Goal: Navigation & Orientation: Find specific page/section

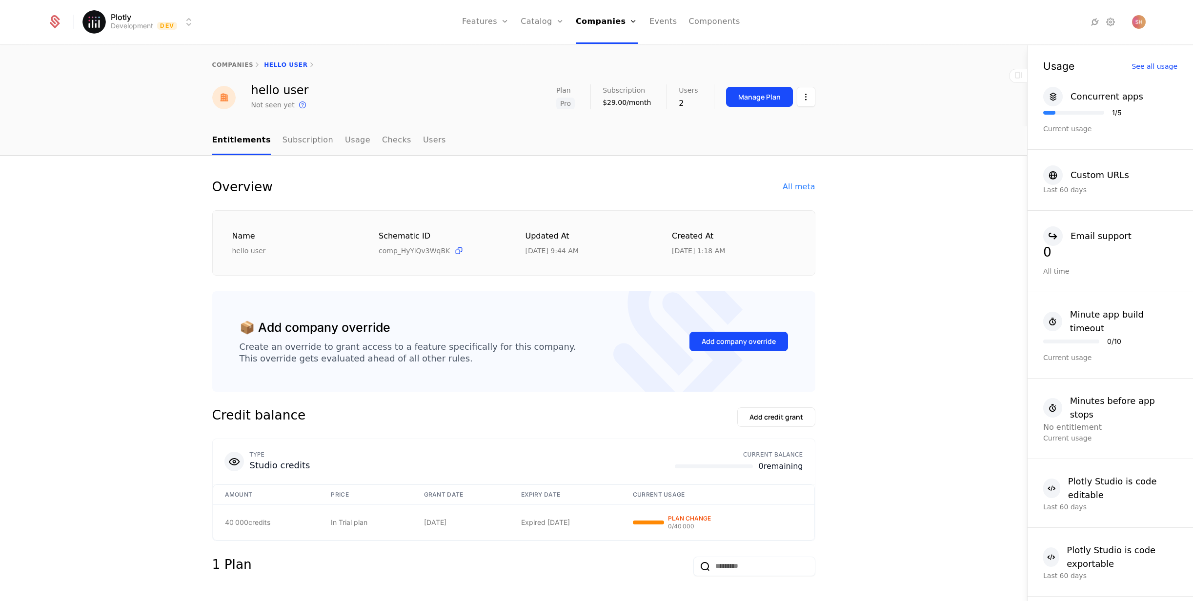
click at [236, 64] on link "companies" at bounding box center [232, 64] width 41 height 7
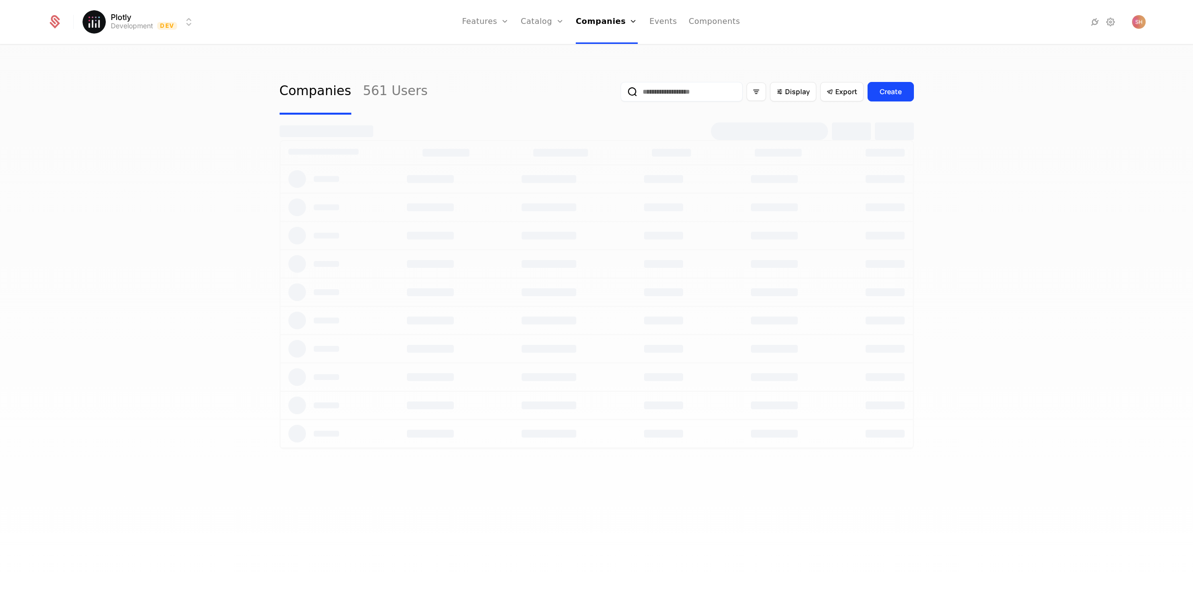
click at [382, 95] on link "561 Users" at bounding box center [395, 92] width 65 height 46
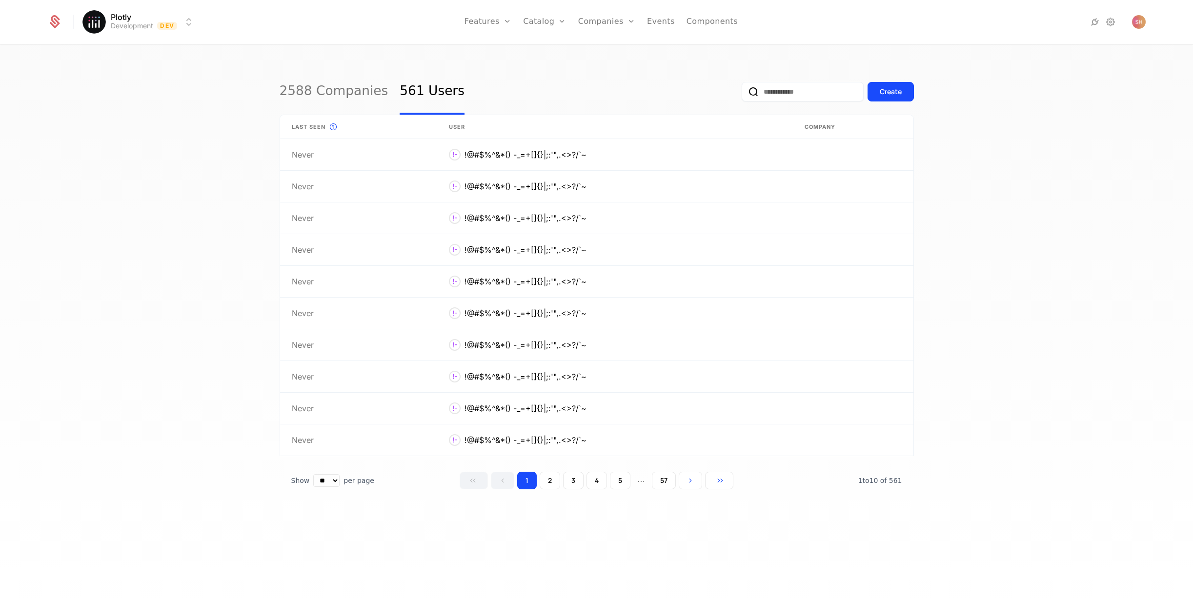
click at [614, 478] on button "5" at bounding box center [620, 481] width 20 height 18
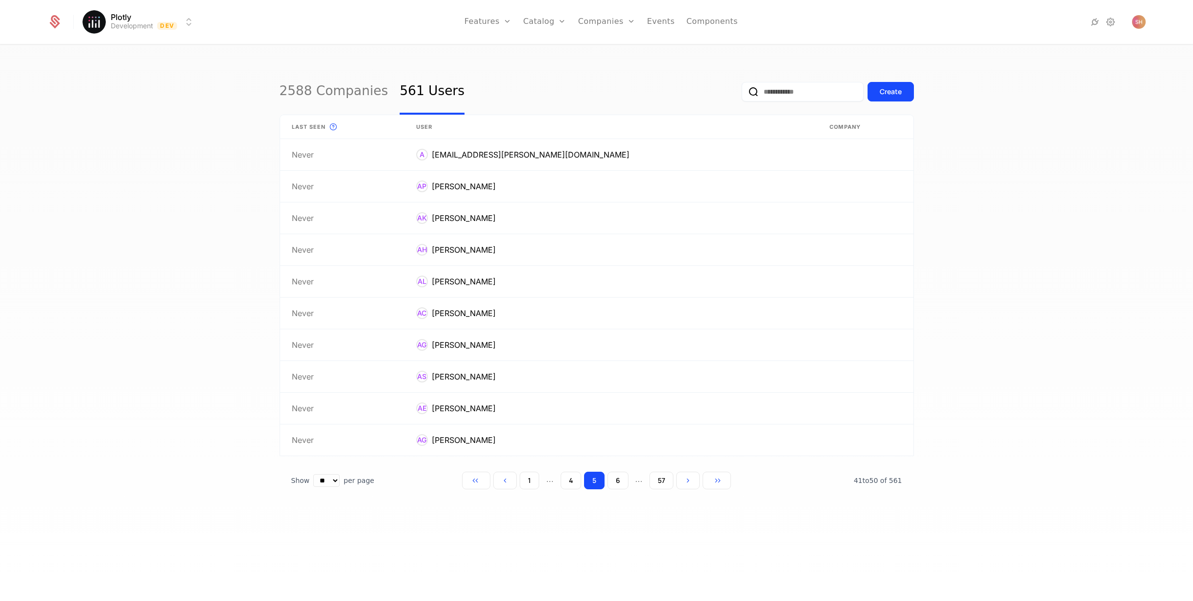
click at [623, 481] on button "6" at bounding box center [617, 481] width 21 height 18
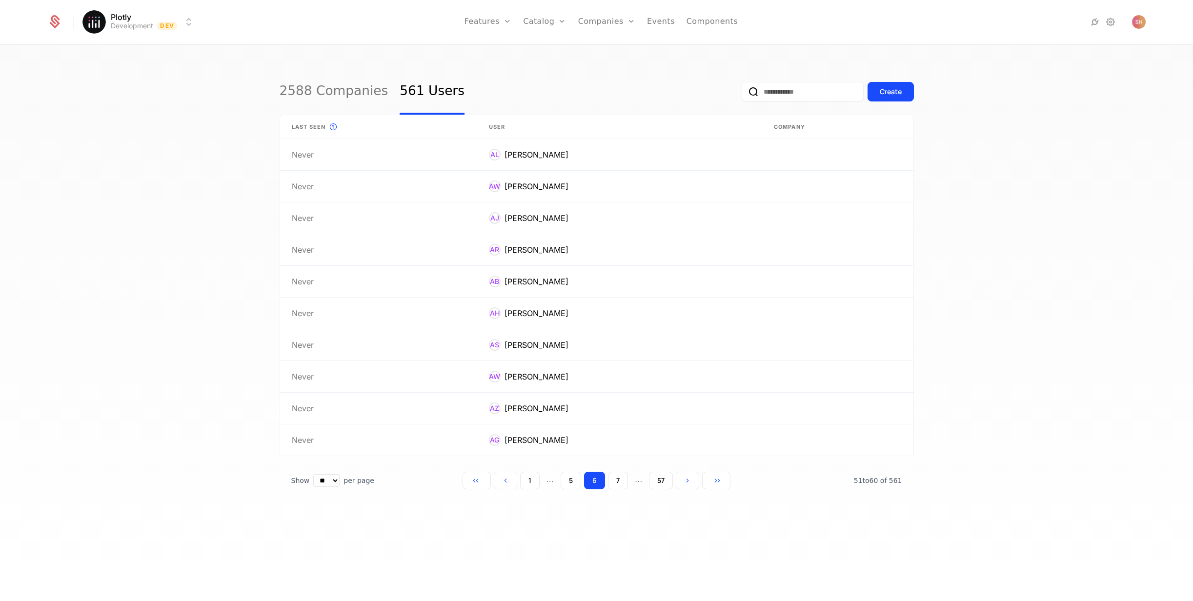
click at [613, 482] on button "7" at bounding box center [618, 481] width 20 height 18
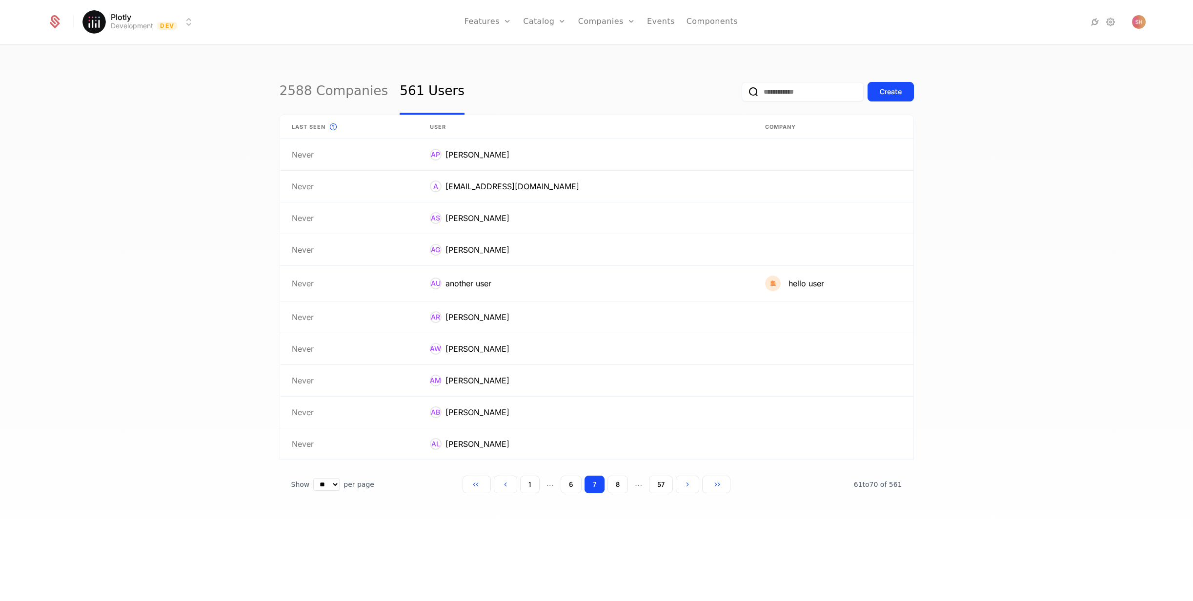
click at [616, 482] on button "8" at bounding box center [617, 485] width 20 height 18
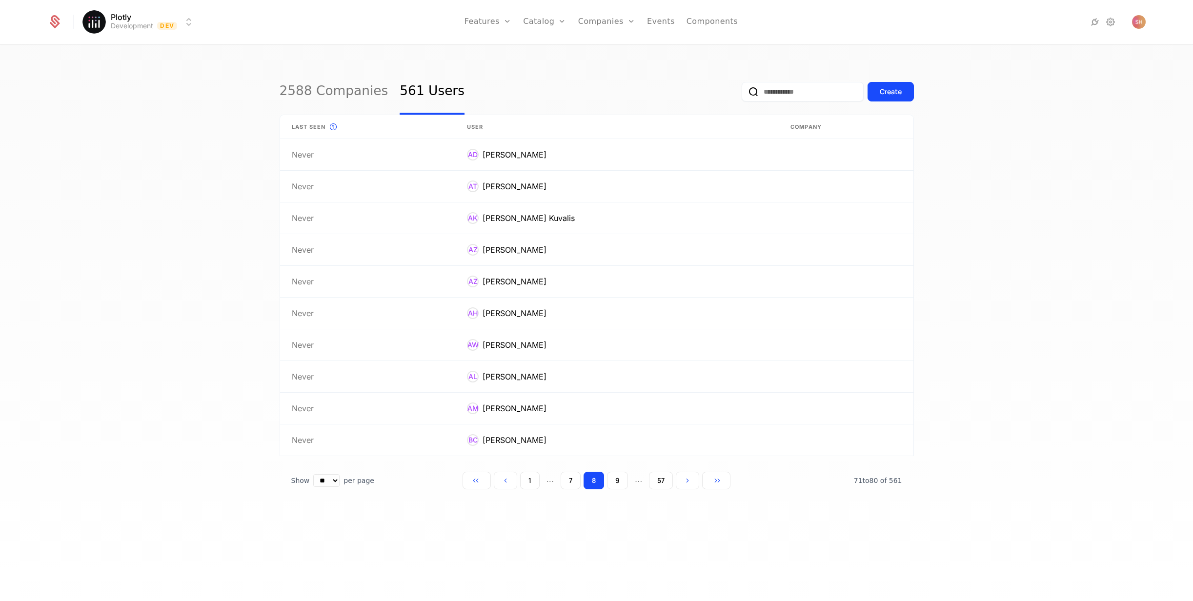
click at [619, 482] on button "9" at bounding box center [617, 481] width 21 height 18
click at [619, 482] on button "10" at bounding box center [618, 481] width 24 height 18
click at [619, 482] on button "11" at bounding box center [619, 481] width 22 height 18
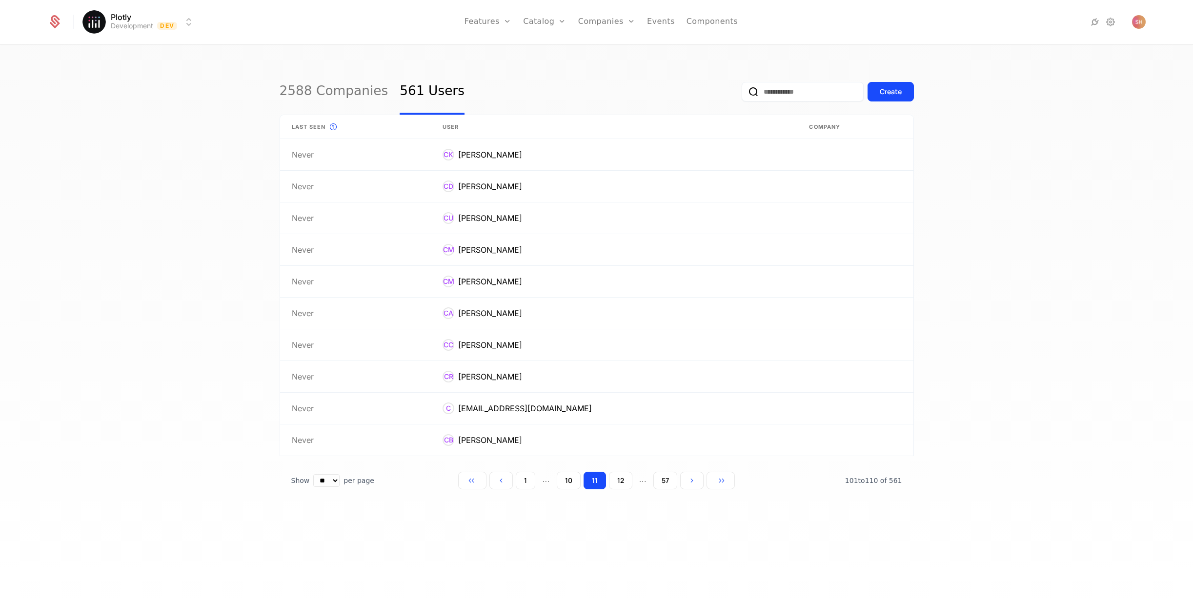
click at [619, 482] on button "12" at bounding box center [620, 481] width 23 height 18
click at [619, 482] on button "13" at bounding box center [619, 481] width 23 height 18
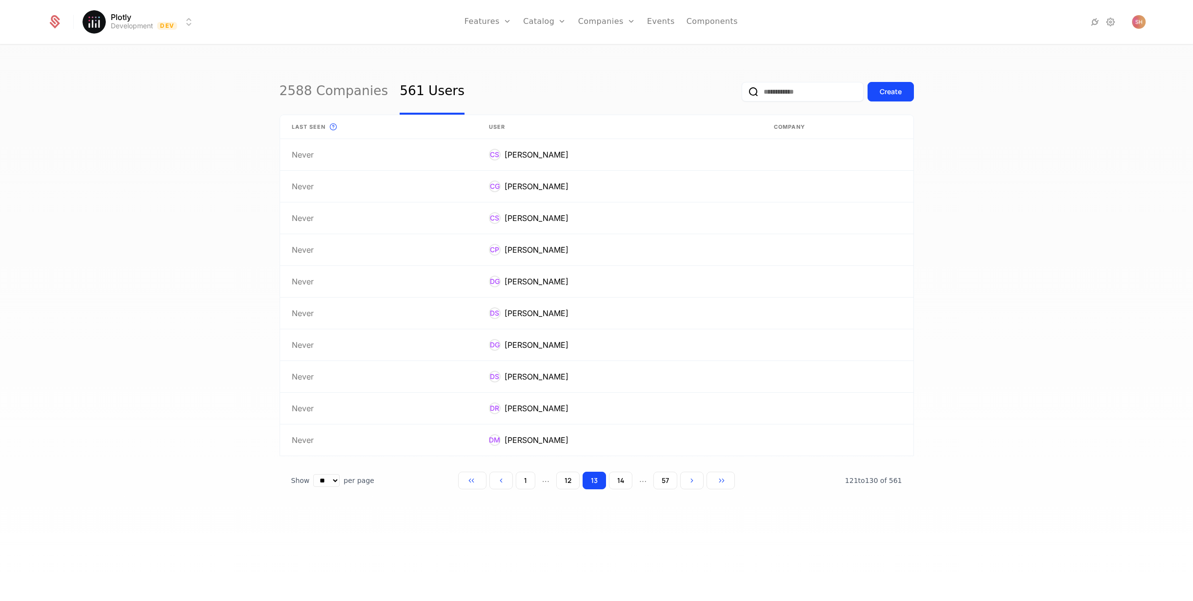
click at [619, 482] on button "14" at bounding box center [620, 481] width 23 height 18
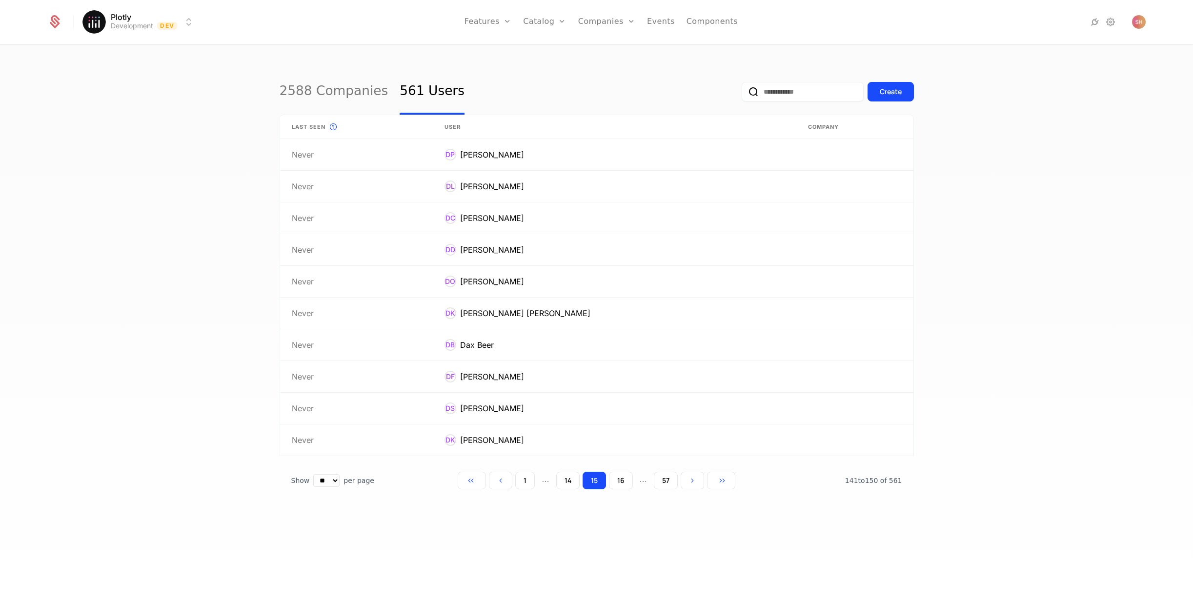
click at [619, 482] on button "16" at bounding box center [621, 481] width 24 height 18
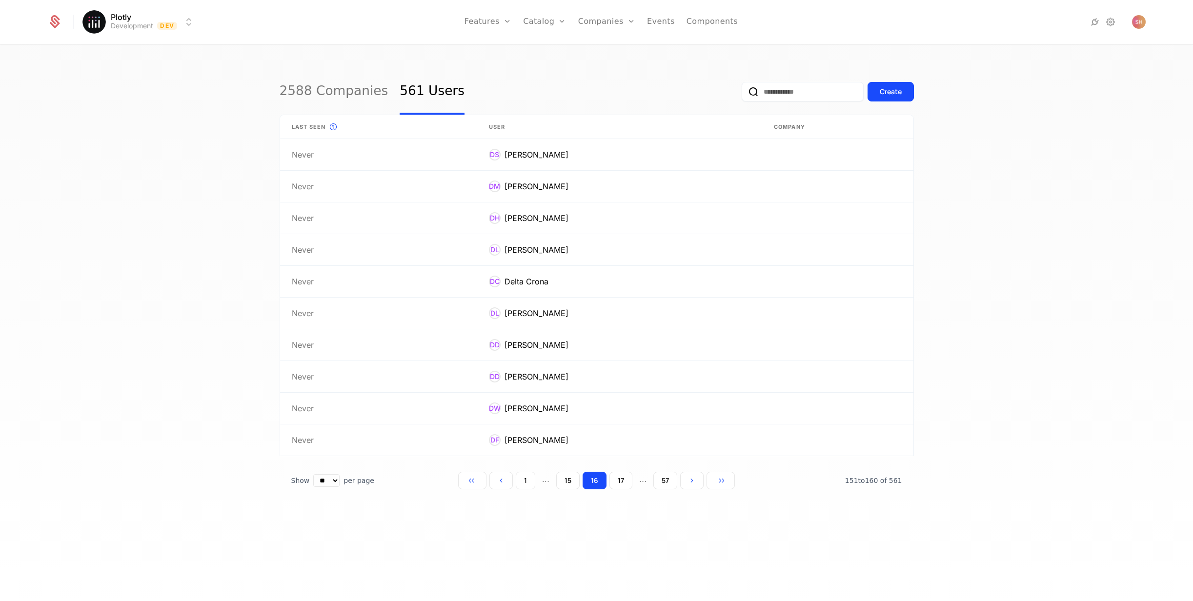
click at [619, 482] on button "17" at bounding box center [620, 481] width 23 height 18
click at [619, 482] on button "18" at bounding box center [620, 481] width 23 height 18
click at [619, 482] on button "19" at bounding box center [620, 481] width 24 height 18
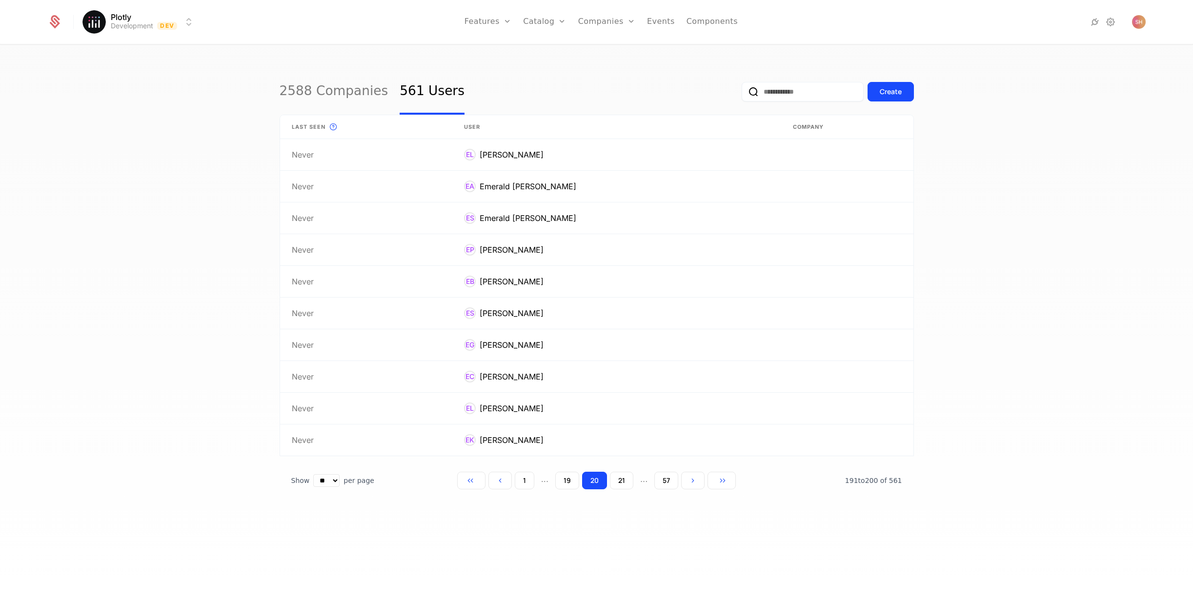
click at [619, 482] on button "21" at bounding box center [621, 481] width 23 height 18
click at [619, 482] on button "22" at bounding box center [621, 481] width 24 height 18
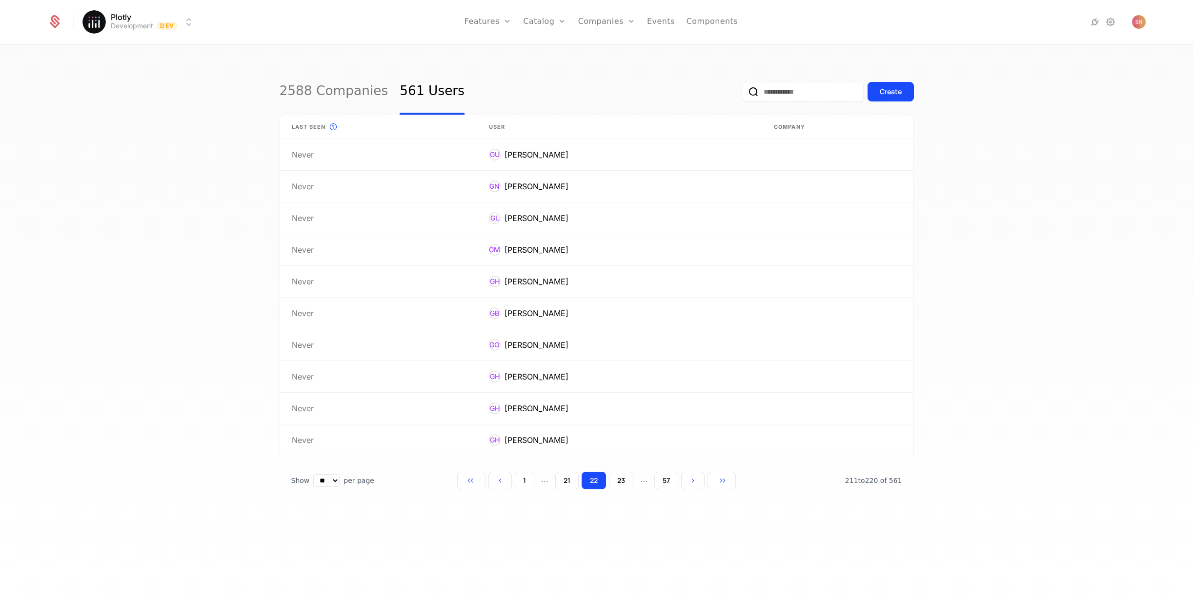
click at [619, 482] on button "23" at bounding box center [621, 481] width 24 height 18
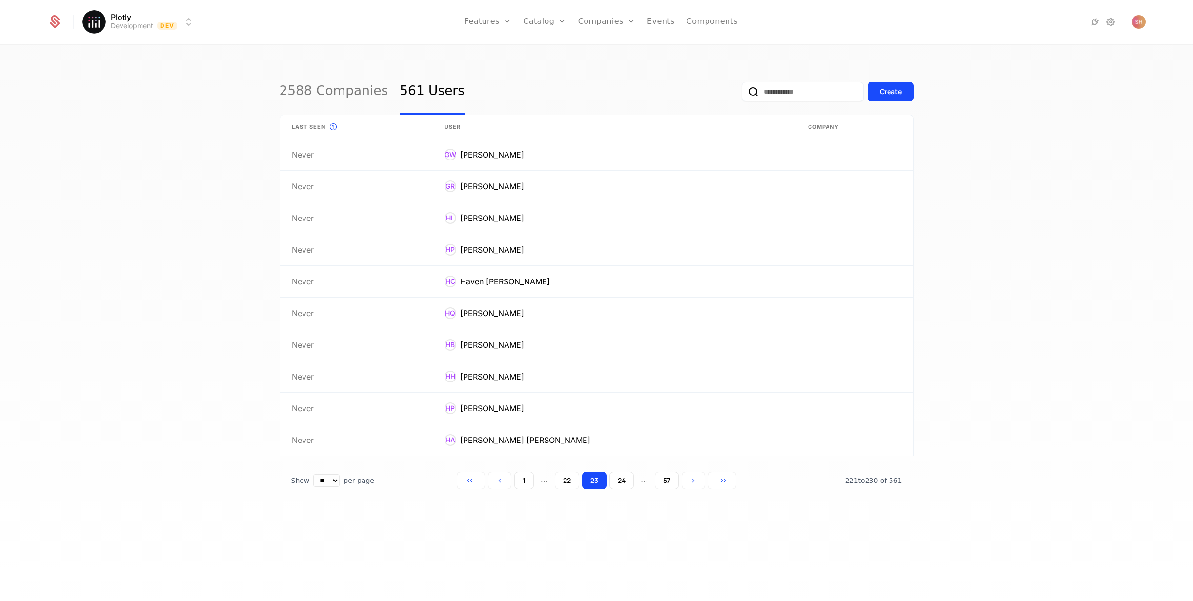
click at [619, 482] on button "24" at bounding box center [621, 481] width 24 height 18
click at [619, 482] on button "25" at bounding box center [621, 481] width 24 height 18
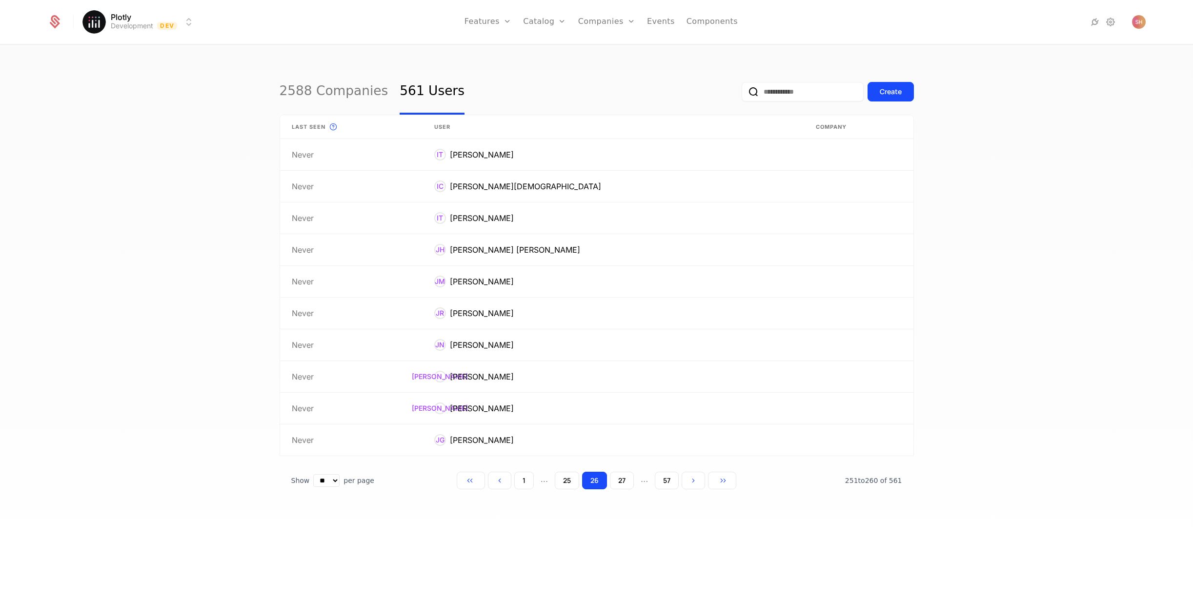
click at [619, 482] on button "27" at bounding box center [622, 481] width 24 height 18
click at [619, 482] on button "28" at bounding box center [621, 481] width 24 height 18
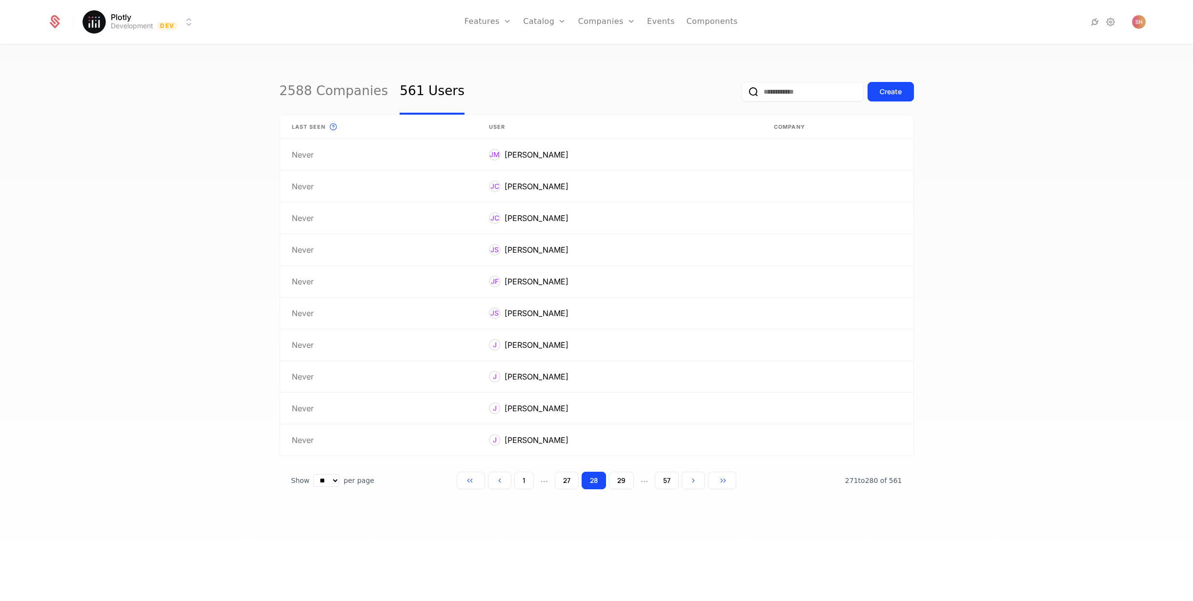
click at [619, 482] on button "29" at bounding box center [621, 481] width 25 height 18
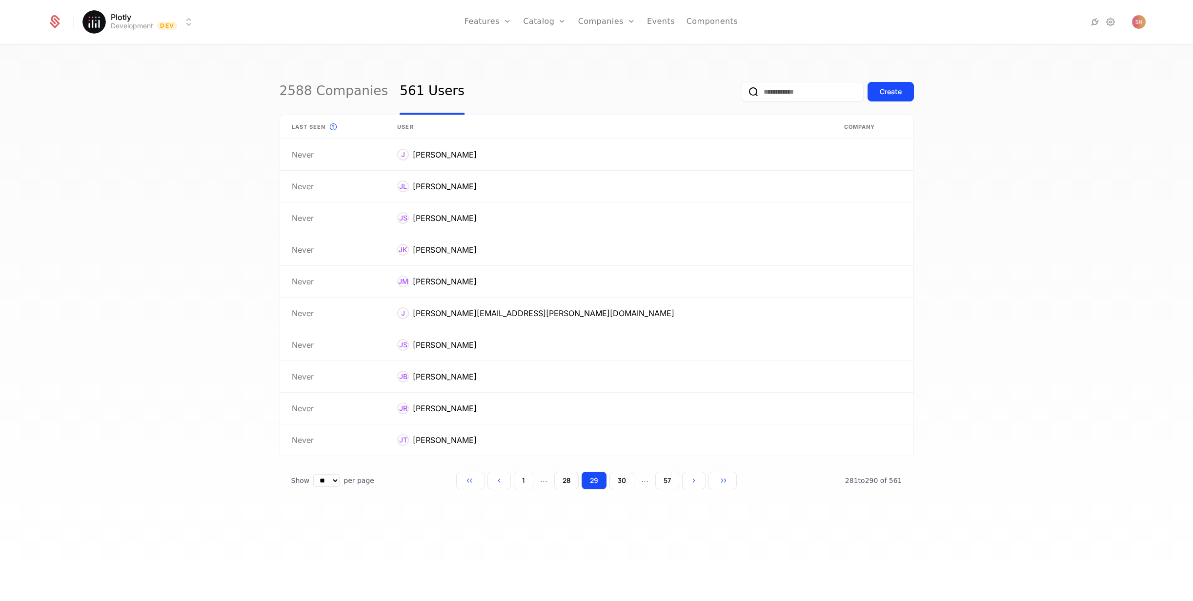
click at [619, 482] on button "30" at bounding box center [621, 481] width 25 height 18
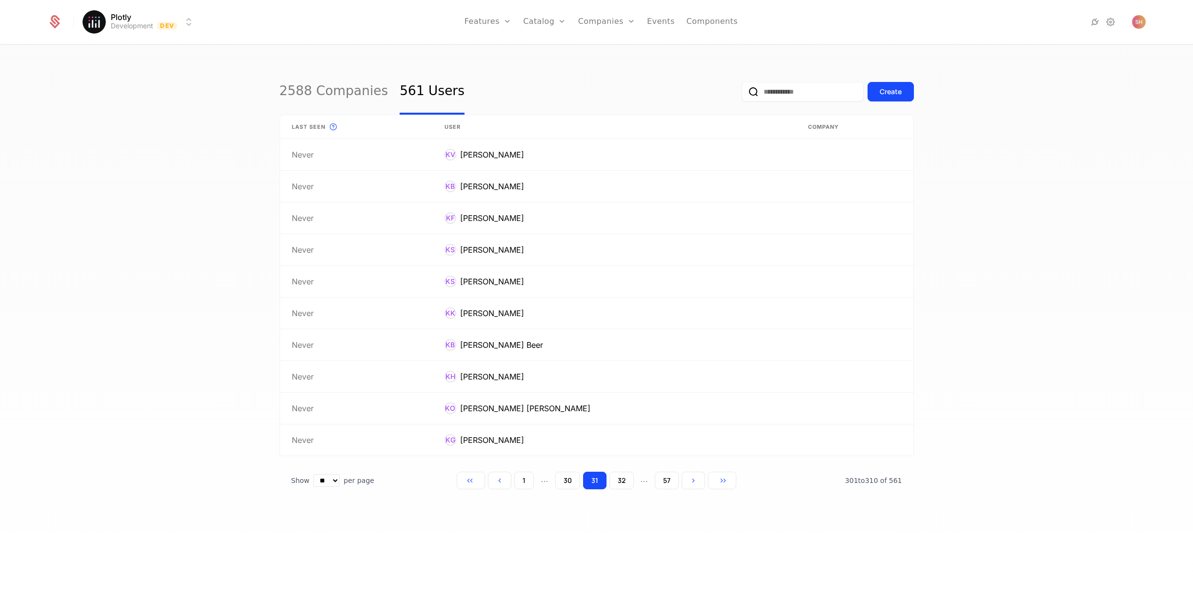
click at [619, 482] on button "32" at bounding box center [621, 481] width 24 height 18
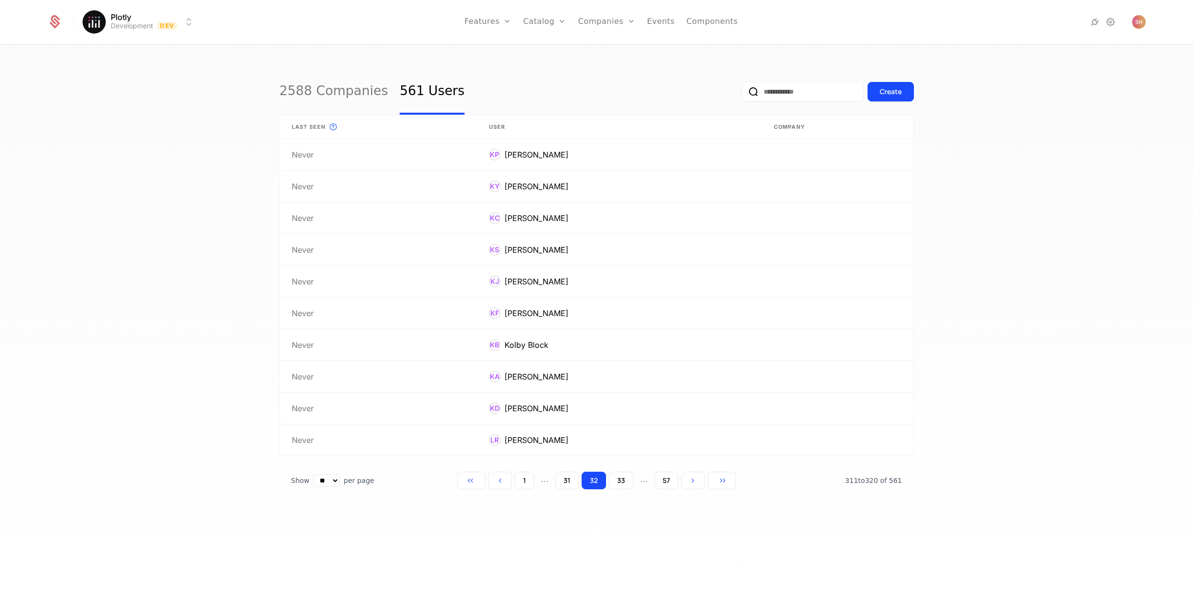
click at [619, 482] on button "33" at bounding box center [621, 481] width 24 height 18
click at [619, 482] on button "35" at bounding box center [621, 481] width 24 height 18
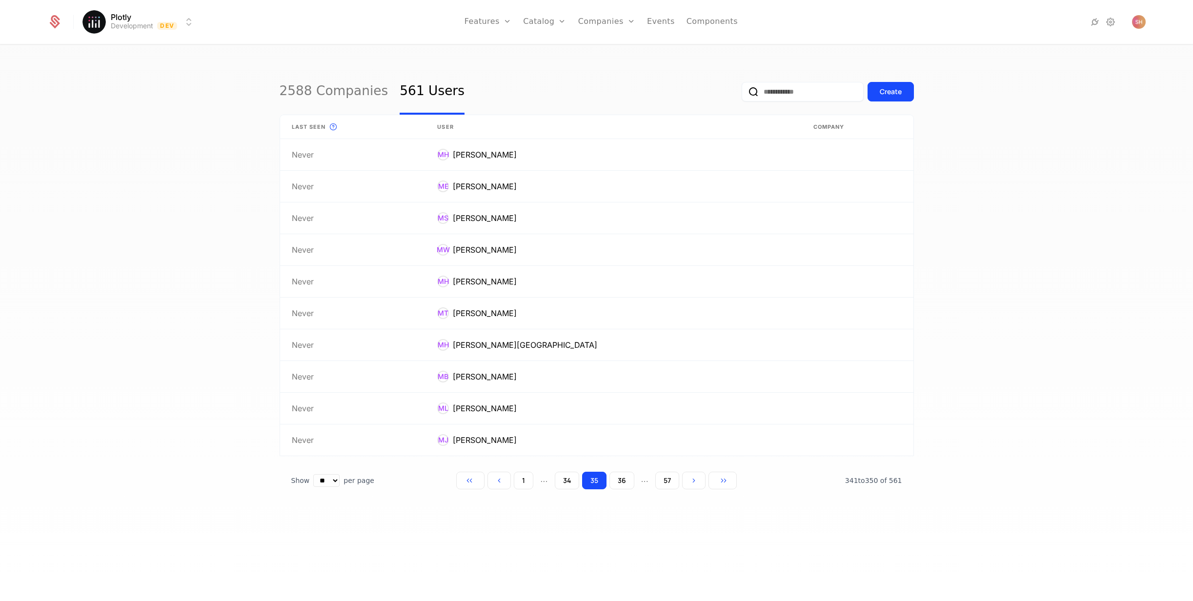
click at [619, 482] on button "36" at bounding box center [621, 481] width 25 height 18
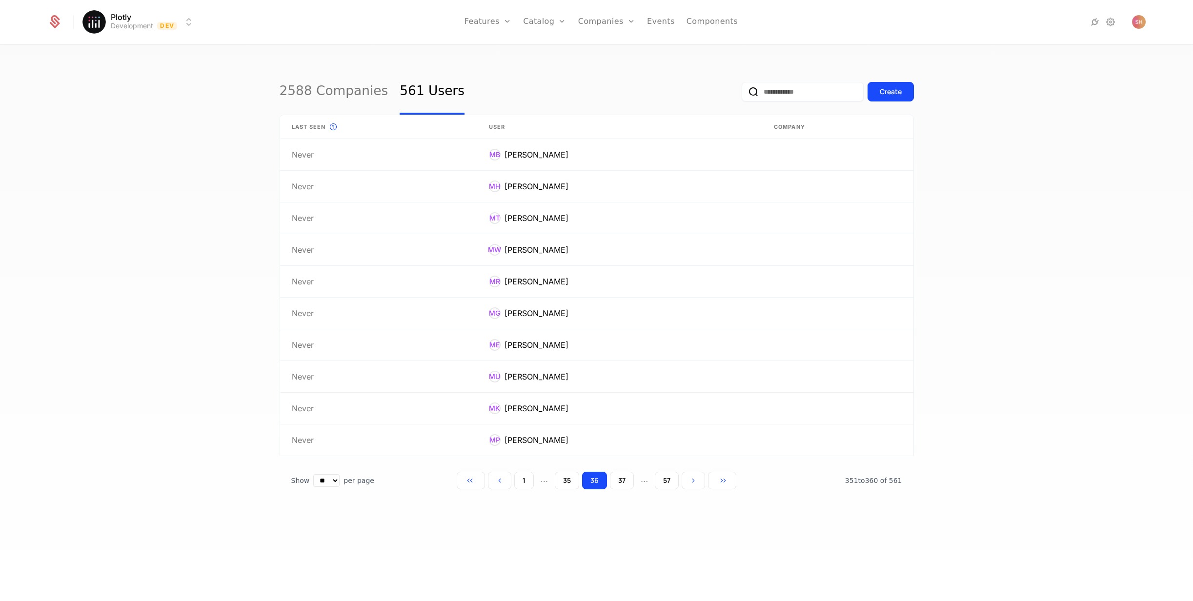
click at [619, 482] on button "37" at bounding box center [622, 481] width 24 height 18
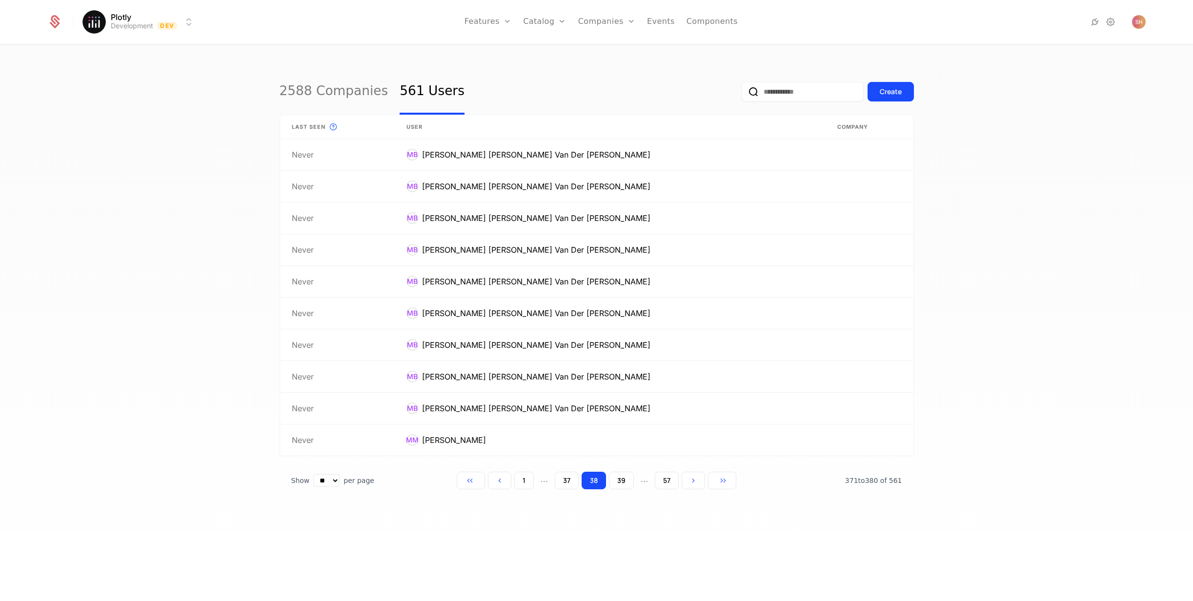
click at [619, 482] on button "39" at bounding box center [621, 481] width 25 height 18
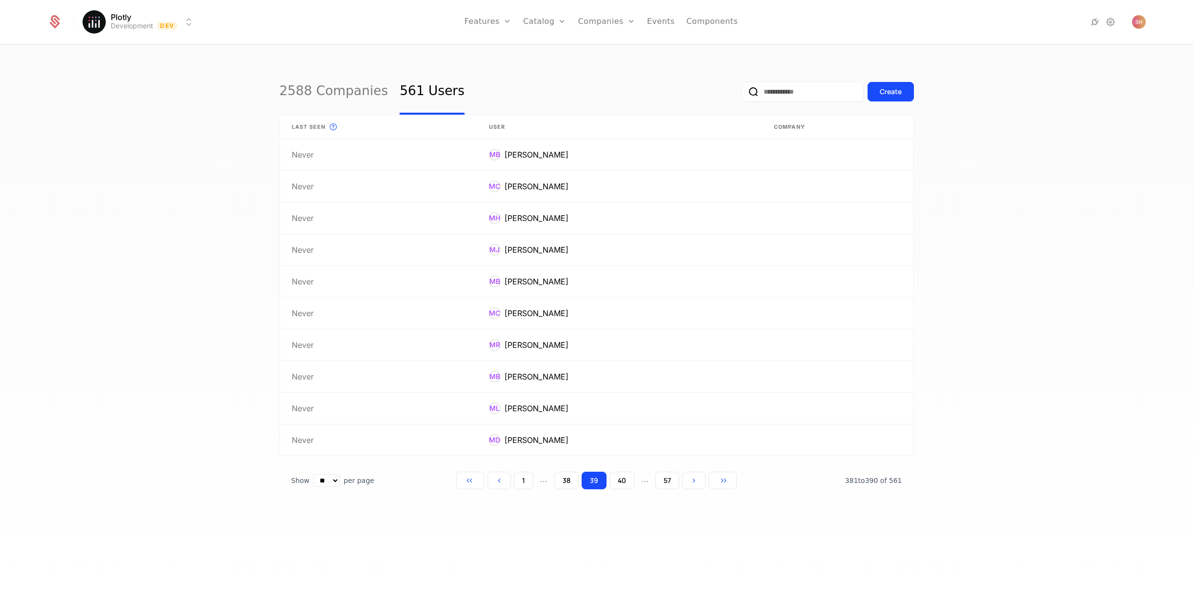
click at [619, 482] on button "40" at bounding box center [621, 481] width 25 height 18
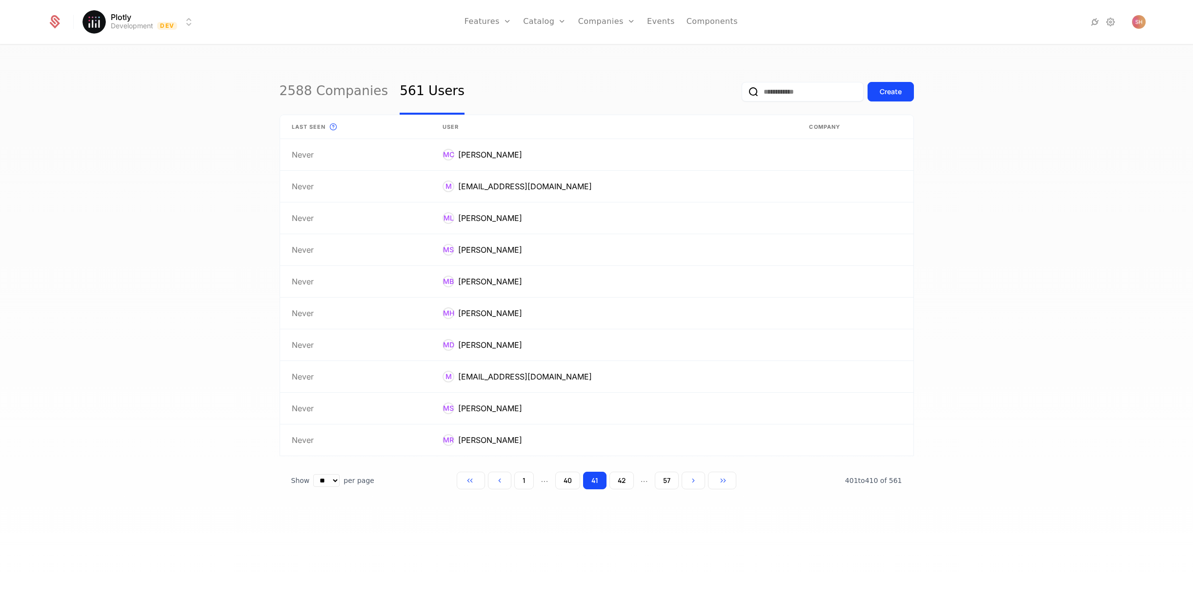
click at [619, 482] on button "42" at bounding box center [621, 481] width 24 height 18
click at [619, 482] on button "43" at bounding box center [621, 481] width 24 height 18
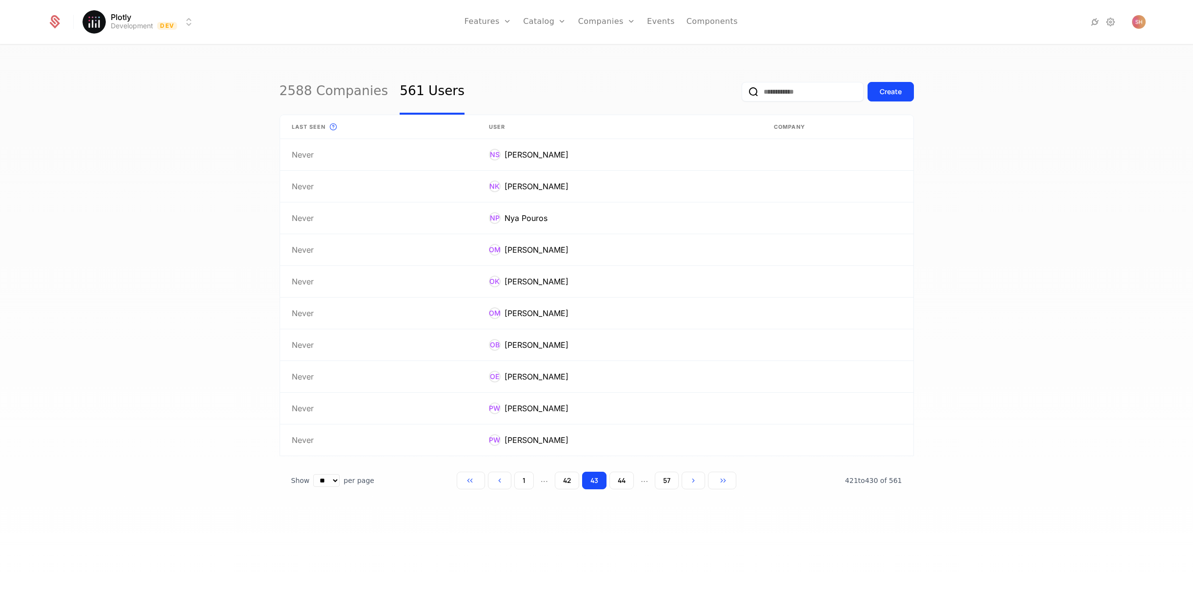
click at [619, 482] on button "44" at bounding box center [621, 481] width 24 height 18
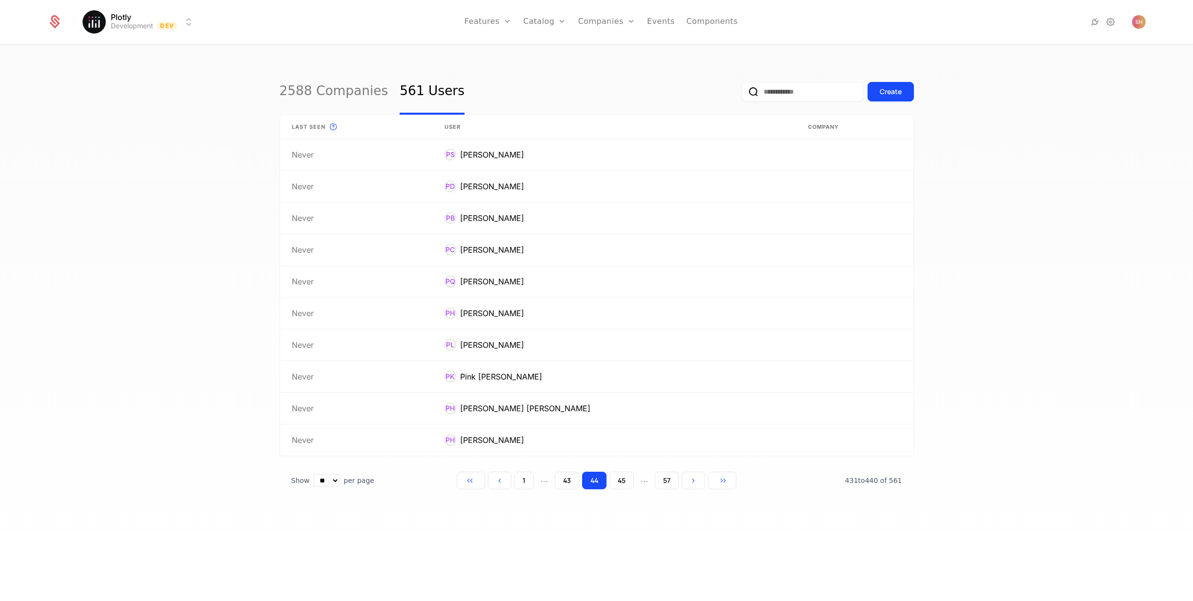
click at [619, 482] on button "45" at bounding box center [621, 481] width 24 height 18
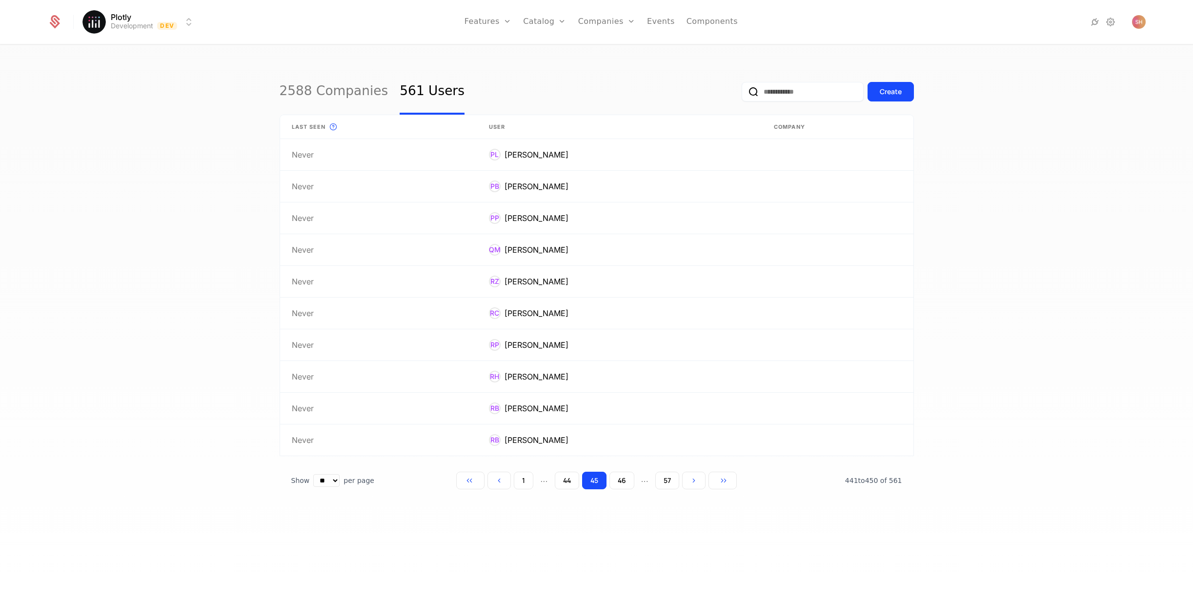
click at [619, 482] on button "46" at bounding box center [621, 481] width 25 height 18
click at [619, 482] on button "47" at bounding box center [622, 481] width 24 height 18
click at [619, 482] on button "48" at bounding box center [621, 481] width 24 height 18
click at [619, 482] on button "50" at bounding box center [621, 481] width 25 height 18
click at [619, 482] on button "51" at bounding box center [621, 481] width 23 height 18
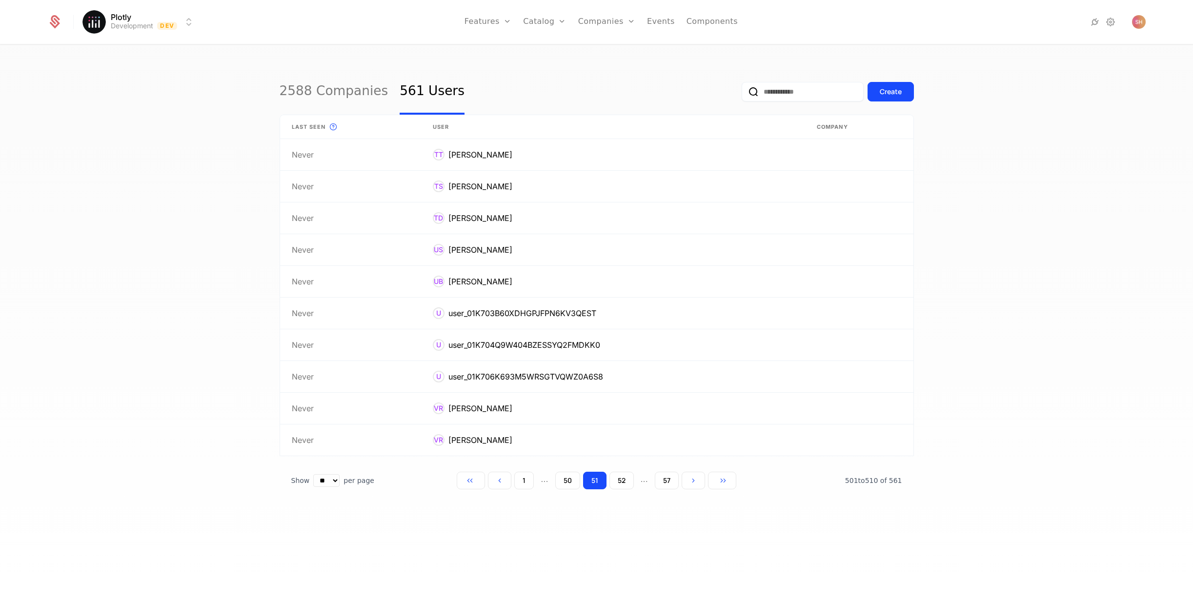
click at [619, 482] on button "52" at bounding box center [621, 481] width 24 height 18
click at [564, 482] on button "51" at bounding box center [566, 481] width 23 height 18
click at [564, 482] on button "50" at bounding box center [567, 481] width 25 height 18
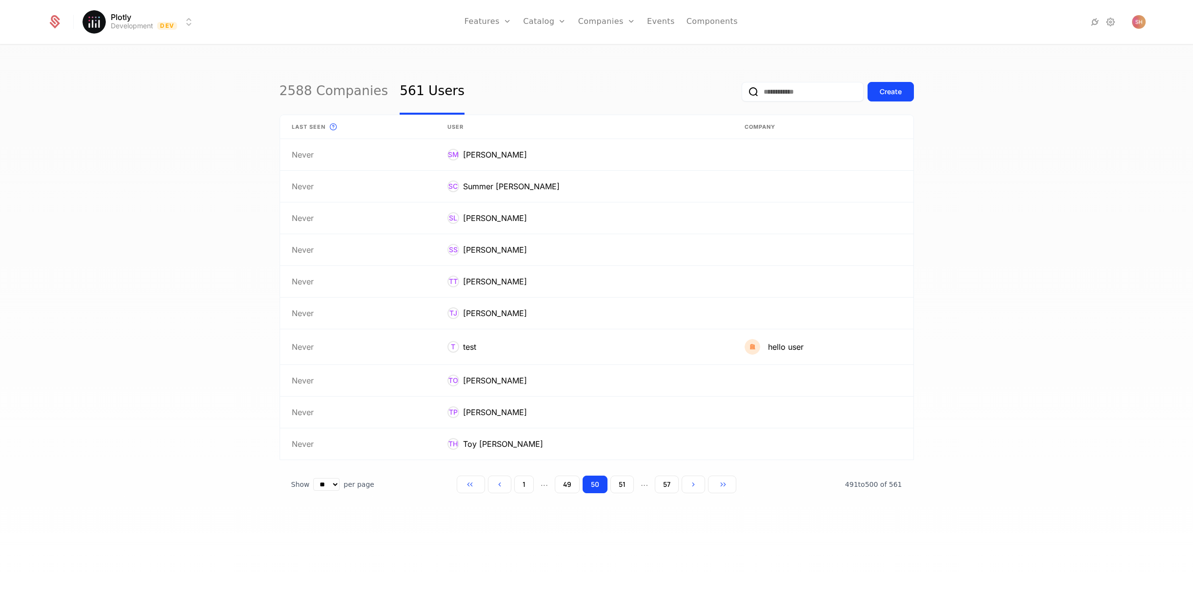
click at [630, 484] on button "51" at bounding box center [621, 485] width 23 height 18
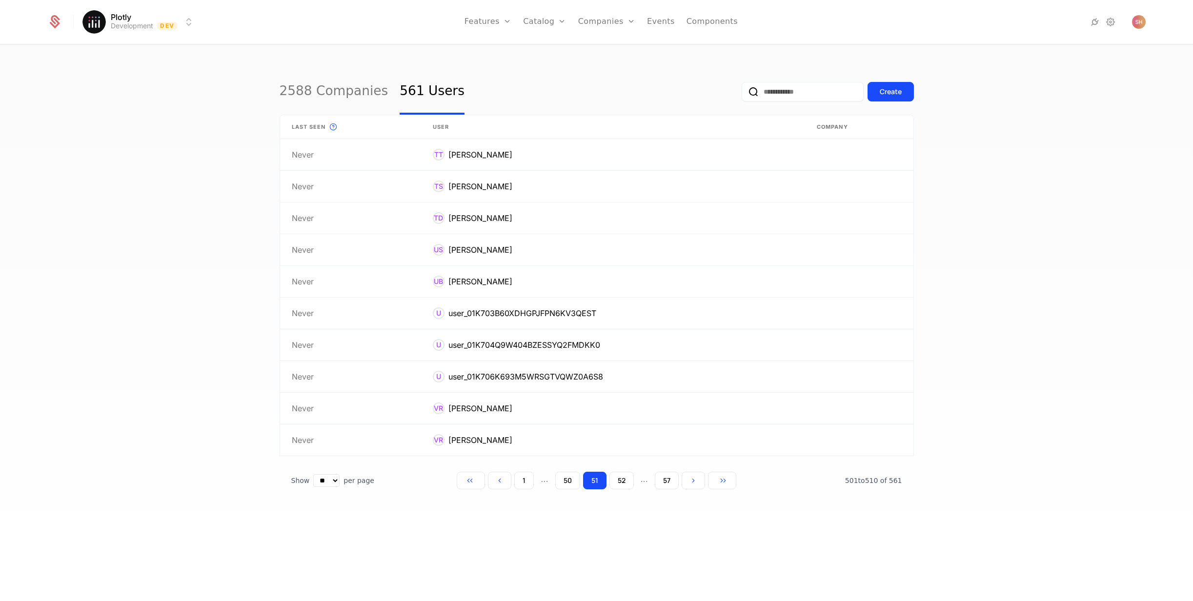
click at [628, 485] on button "52" at bounding box center [621, 481] width 24 height 18
click at [628, 485] on button "54" at bounding box center [621, 481] width 24 height 18
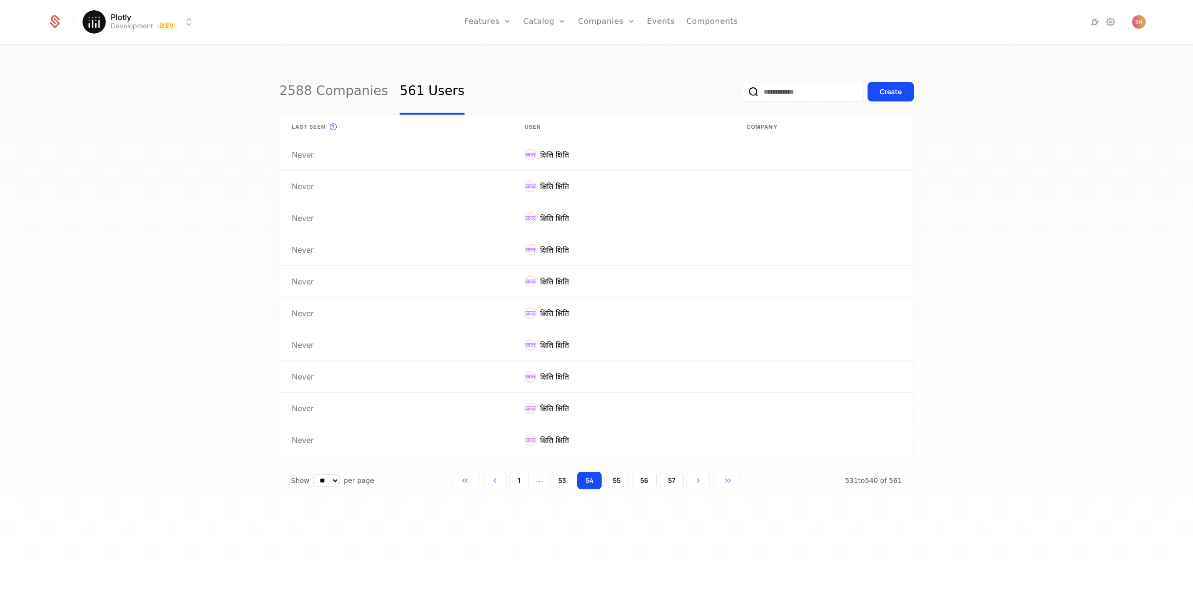
click at [628, 485] on button "55" at bounding box center [616, 481] width 24 height 18
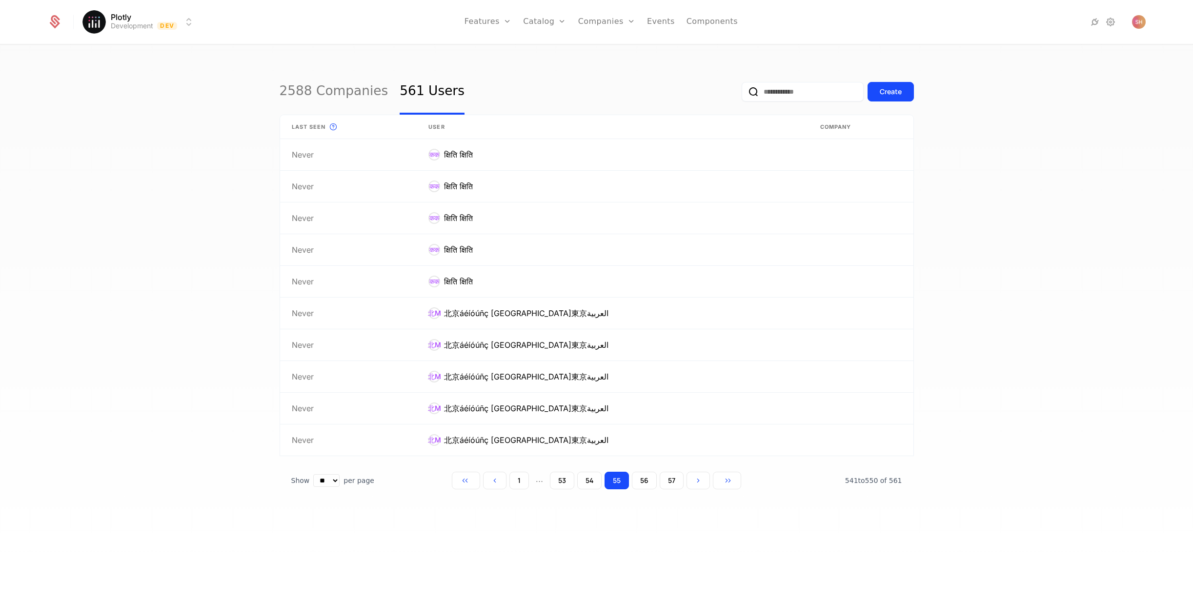
click at [628, 485] on button "55" at bounding box center [616, 481] width 24 height 18
click at [645, 481] on button "56" at bounding box center [644, 481] width 25 height 18
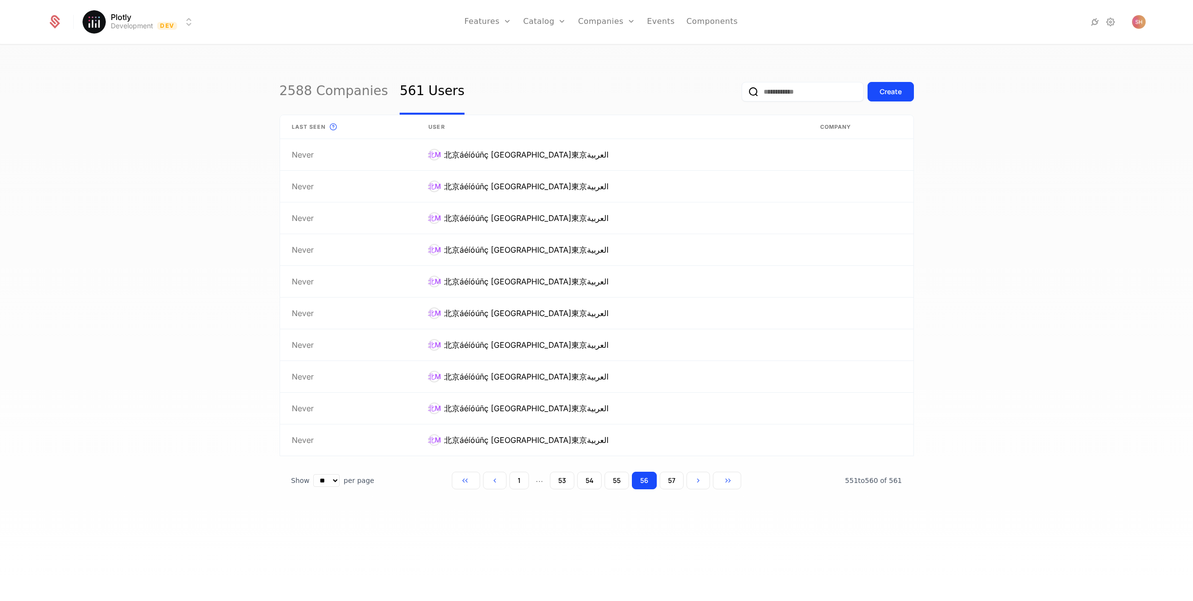
click at [675, 482] on button "57" at bounding box center [672, 481] width 24 height 18
